Goal: Task Accomplishment & Management: Manage account settings

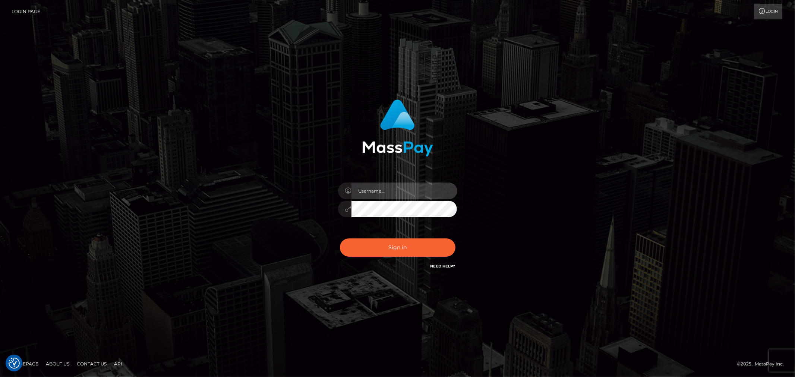
click at [416, 188] on input "text" at bounding box center [404, 191] width 106 height 17
type input "ashbil"
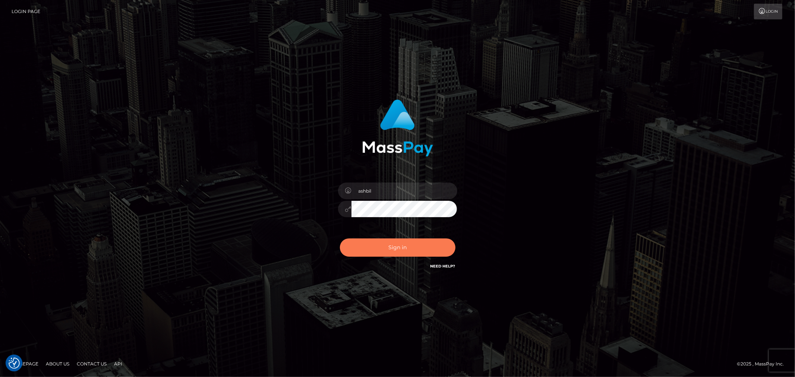
click at [385, 240] on button "Sign in" at bounding box center [397, 247] width 115 height 18
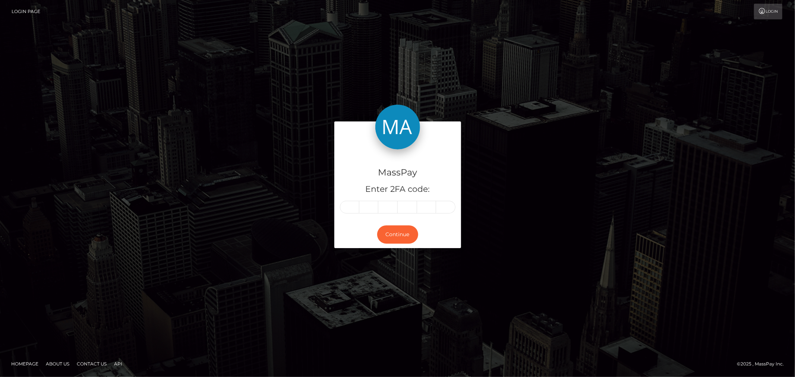
click at [353, 206] on input "text" at bounding box center [349, 207] width 19 height 13
type input "5"
type input "7"
type input "1"
type input "4"
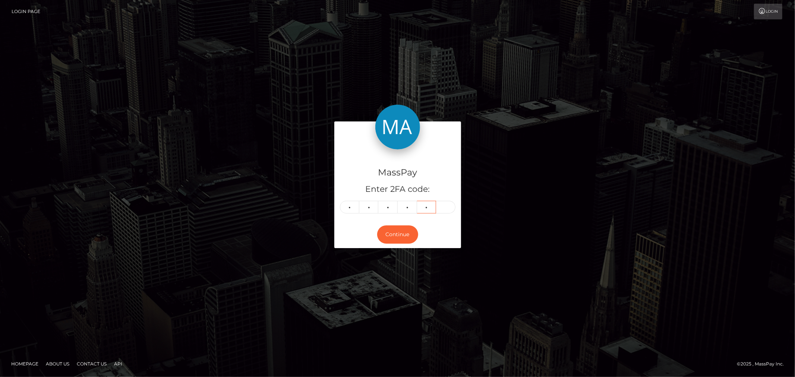
type input "3"
type input "5"
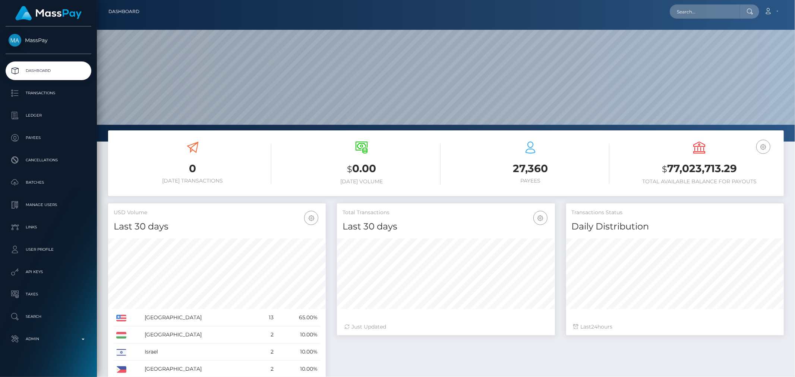
scroll to position [132, 218]
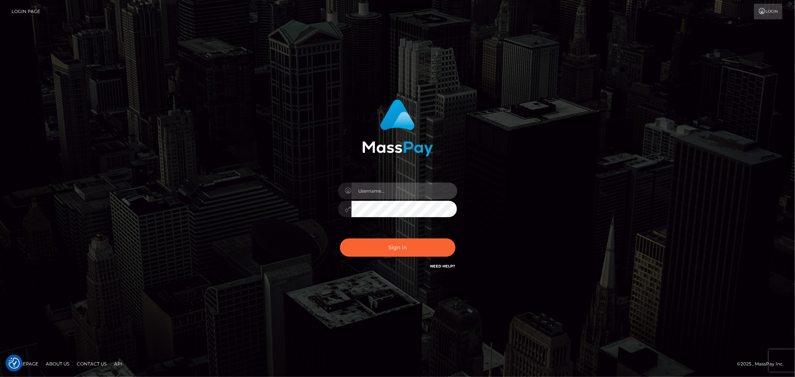
click at [400, 188] on input "text" at bounding box center [404, 191] width 106 height 17
type input "ashbil"
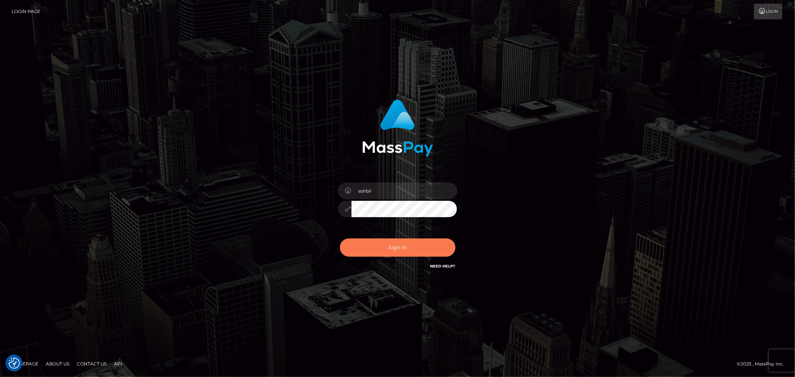
click at [386, 247] on button "Sign in" at bounding box center [397, 247] width 115 height 18
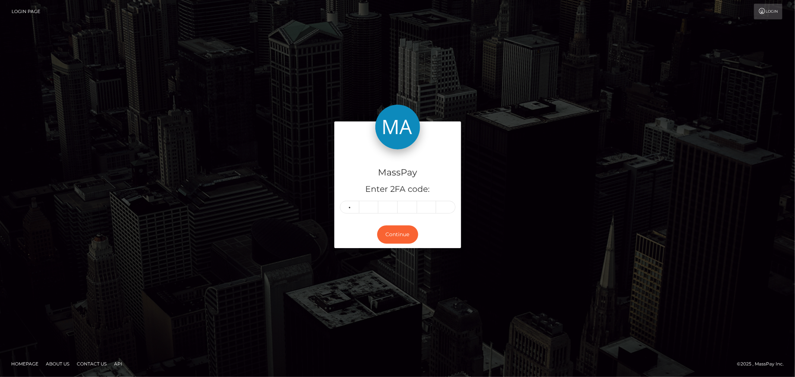
type input "5"
type input "0"
type input "3"
type input "0"
type input "7"
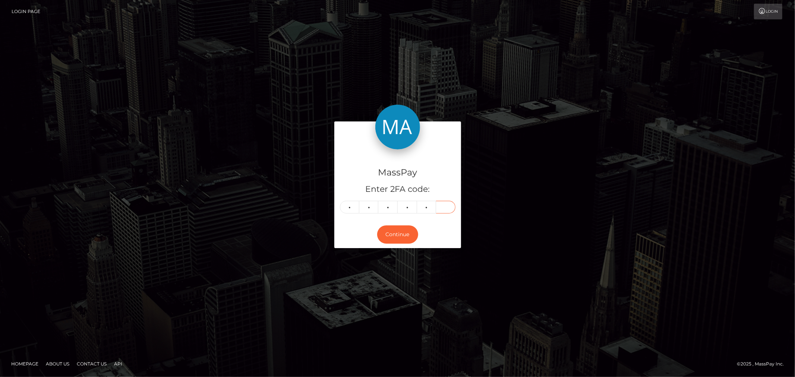
type input "9"
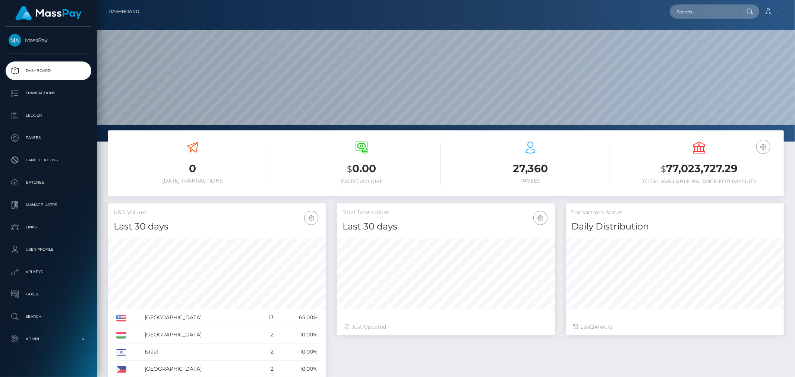
scroll to position [132, 218]
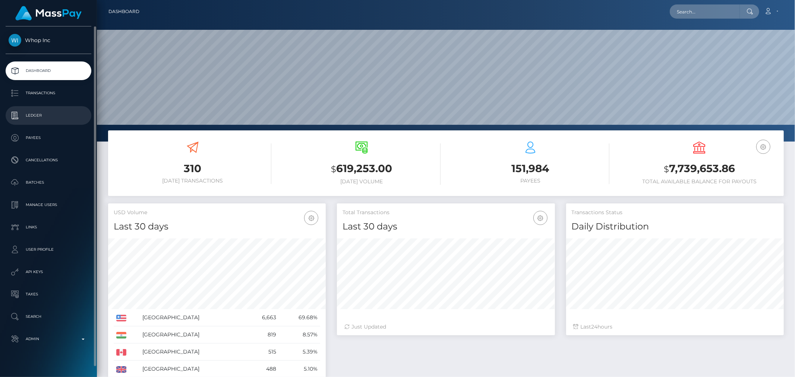
click at [33, 113] on p "Ledger" at bounding box center [49, 115] width 80 height 11
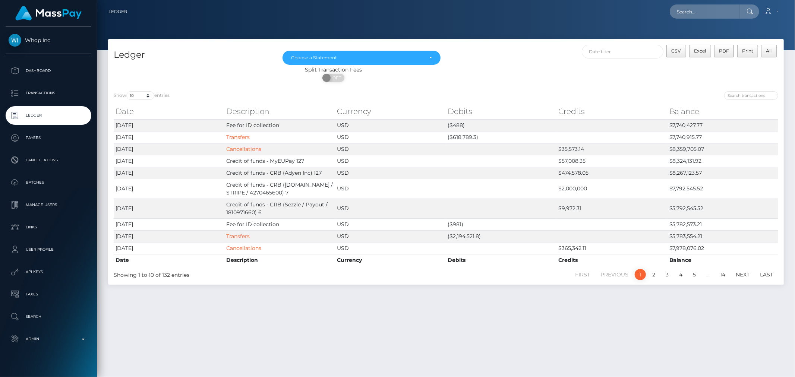
drag, startPoint x: 636, startPoint y: 192, endPoint x: 511, endPoint y: 353, distance: 203.4
click at [511, 353] on div "Ledger May 2025 Jun 2025 Jul 2025 Aug 2025 Choose a Statement CSV Excel PDF Pri…" at bounding box center [446, 204] width 698 height 331
click at [654, 276] on link "2" at bounding box center [653, 274] width 11 height 11
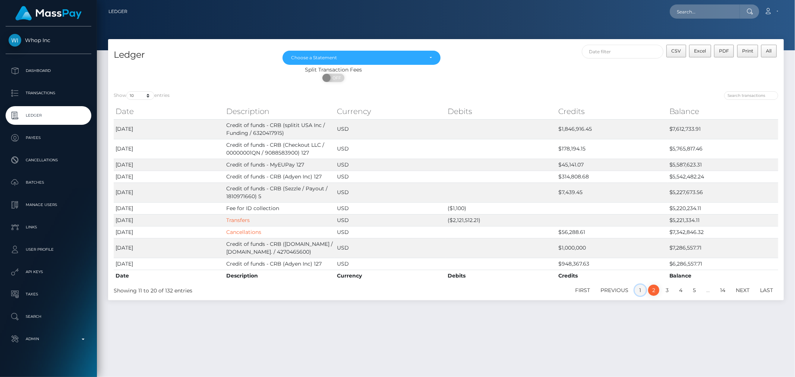
click at [637, 288] on link "1" at bounding box center [639, 290] width 11 height 11
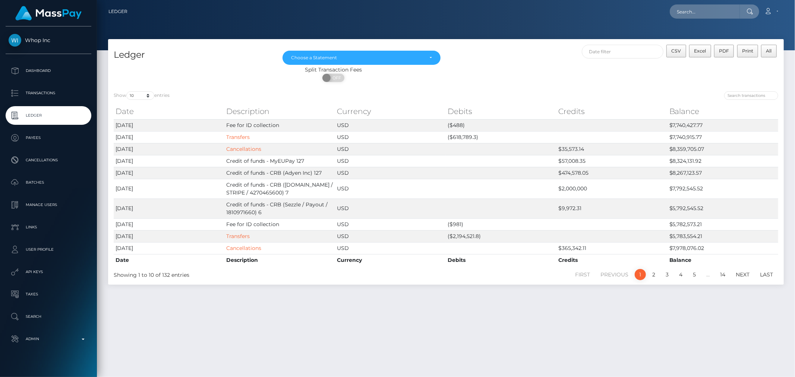
drag, startPoint x: 635, startPoint y: 288, endPoint x: 570, endPoint y: 314, distance: 70.0
click at [570, 314] on div "Ledger May 2025 Jun 2025 Jul 2025 Aug 2025 Choose a Statement CSV Excel PDF Pri…" at bounding box center [446, 204] width 698 height 331
